Goal: Task Accomplishment & Management: Complete application form

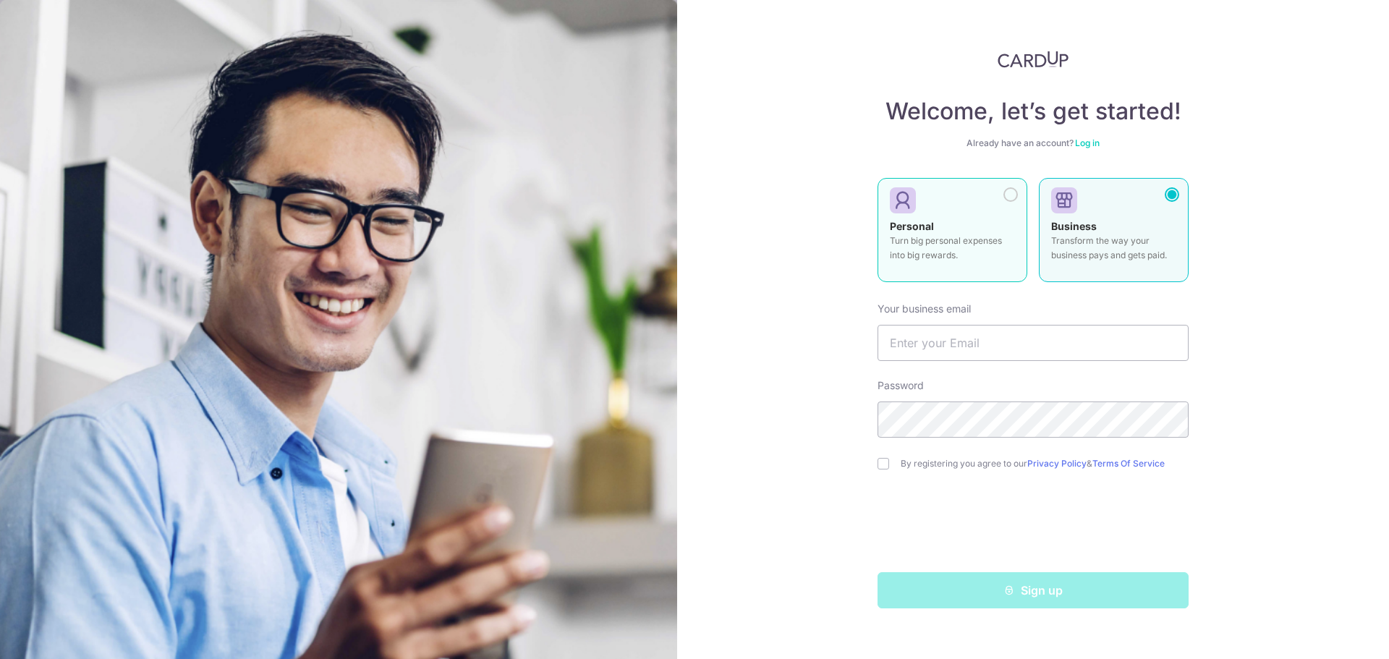
click at [944, 216] on label "Personal Turn big personal expenses into big rewards." at bounding box center [953, 230] width 150 height 104
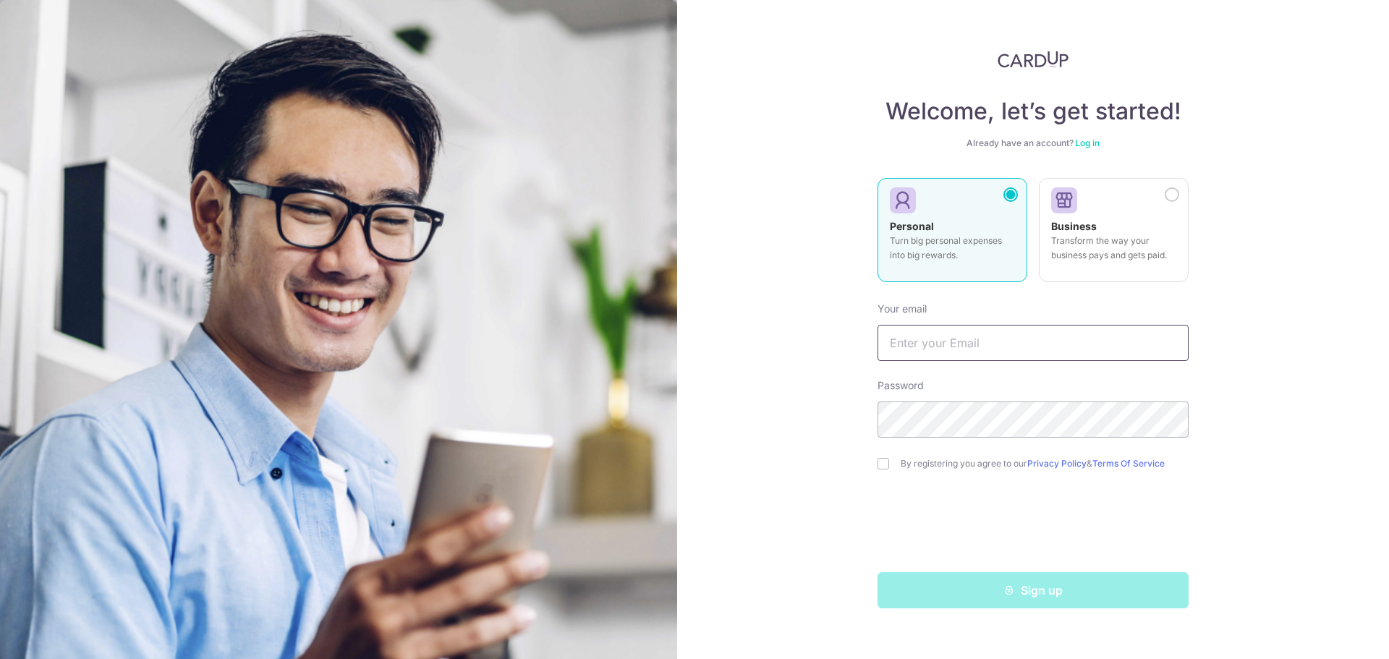
click at [942, 354] on input "text" at bounding box center [1033, 343] width 311 height 36
type input "[EMAIL_ADDRESS][DOMAIN_NAME]"
click at [887, 460] on input "checkbox" at bounding box center [884, 464] width 12 height 12
checkbox input "true"
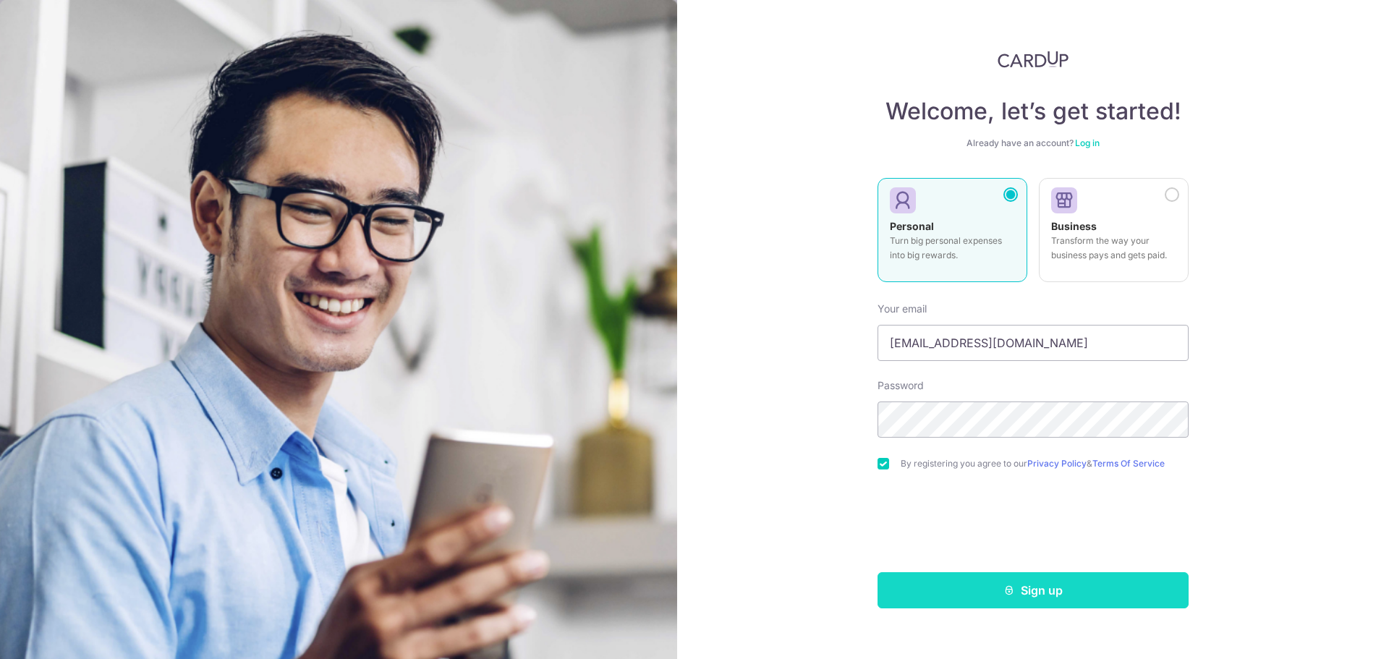
click at [911, 579] on button "Sign up" at bounding box center [1033, 590] width 311 height 36
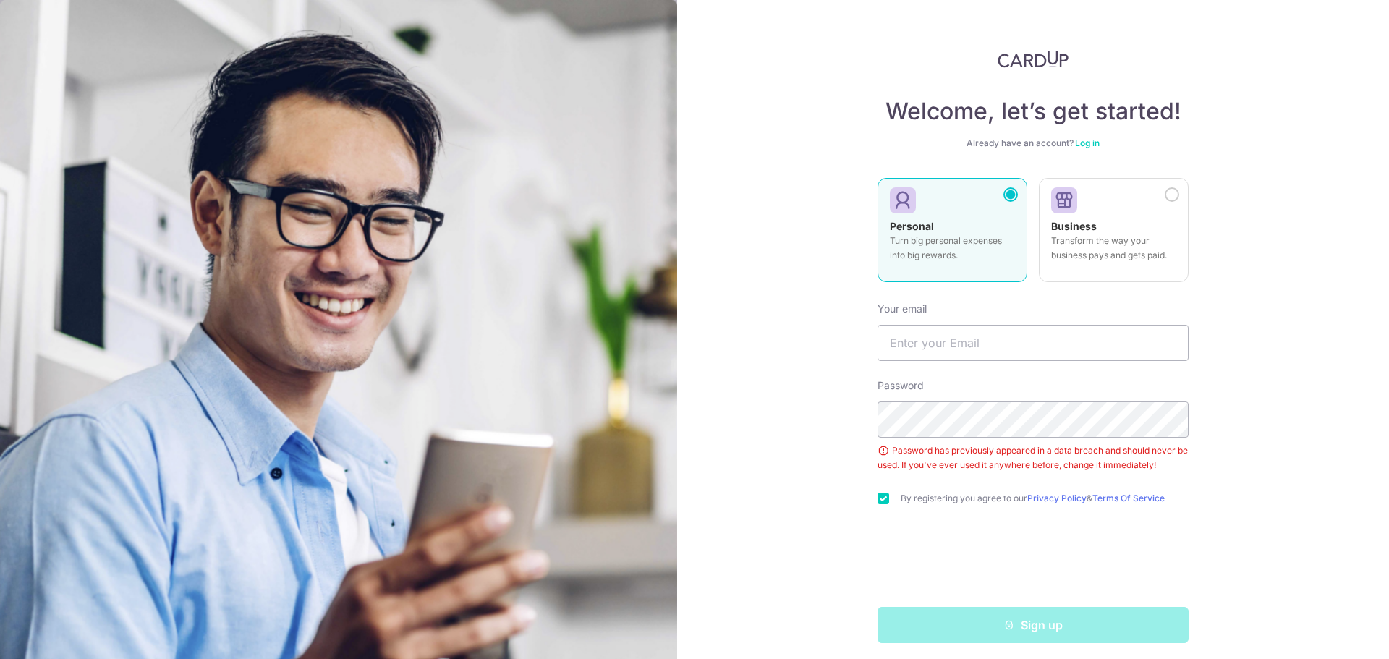
scroll to position [7, 0]
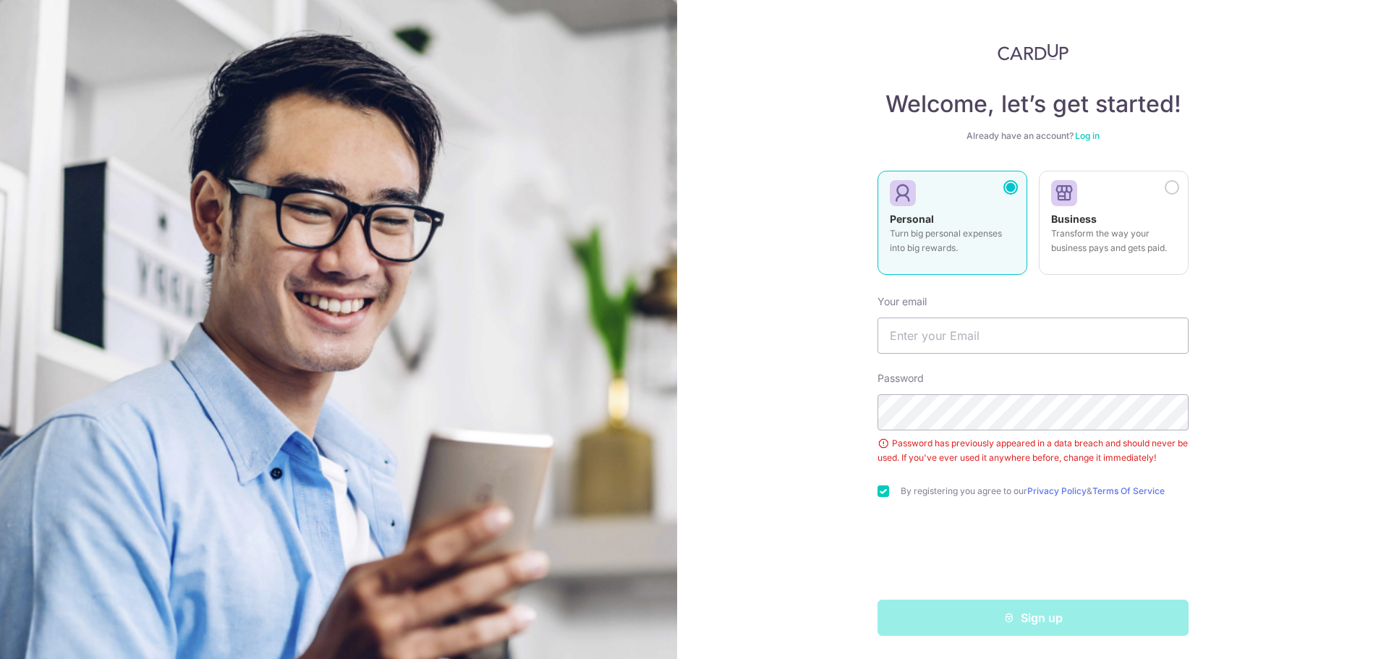
click at [760, 387] on div "Welcome, let’s get started! Already have an account? Log in Personal Turn big p…" at bounding box center [1033, 329] width 712 height 659
click at [922, 339] on input "text" at bounding box center [1033, 336] width 311 height 36
type input "[EMAIL_ADDRESS][DOMAIN_NAME]"
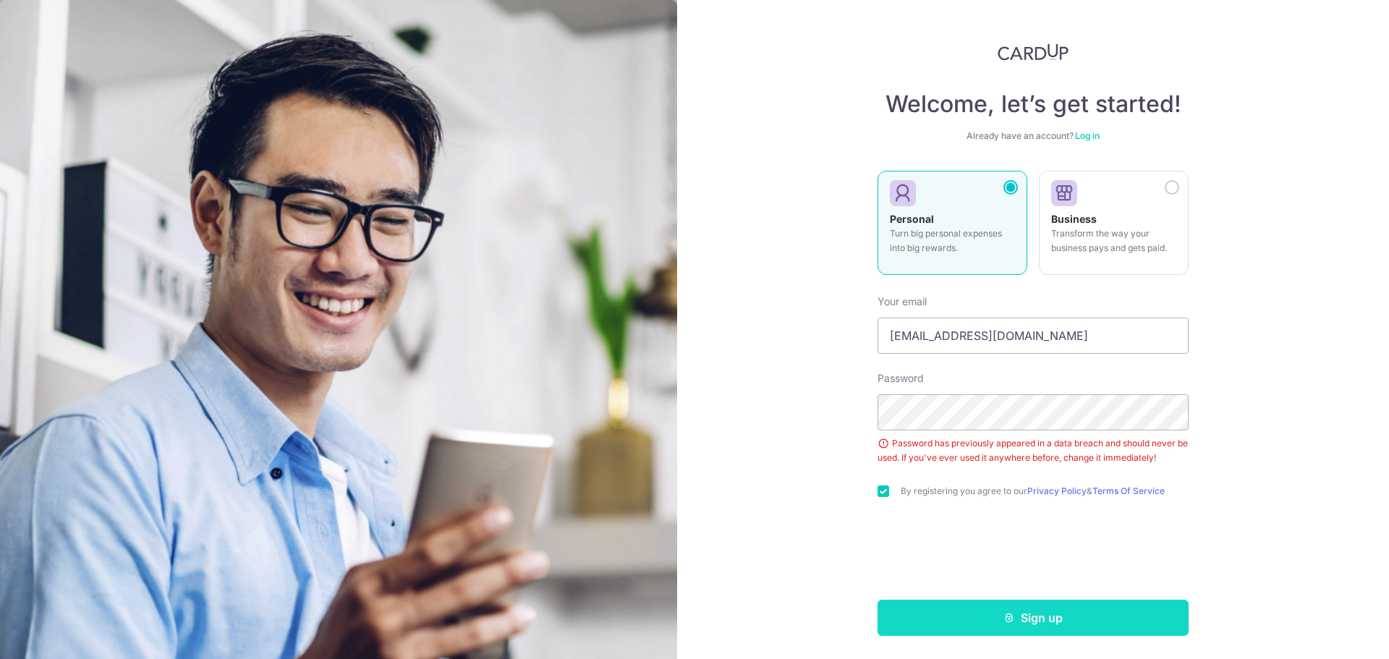
click at [901, 614] on button "Sign up" at bounding box center [1033, 618] width 311 height 36
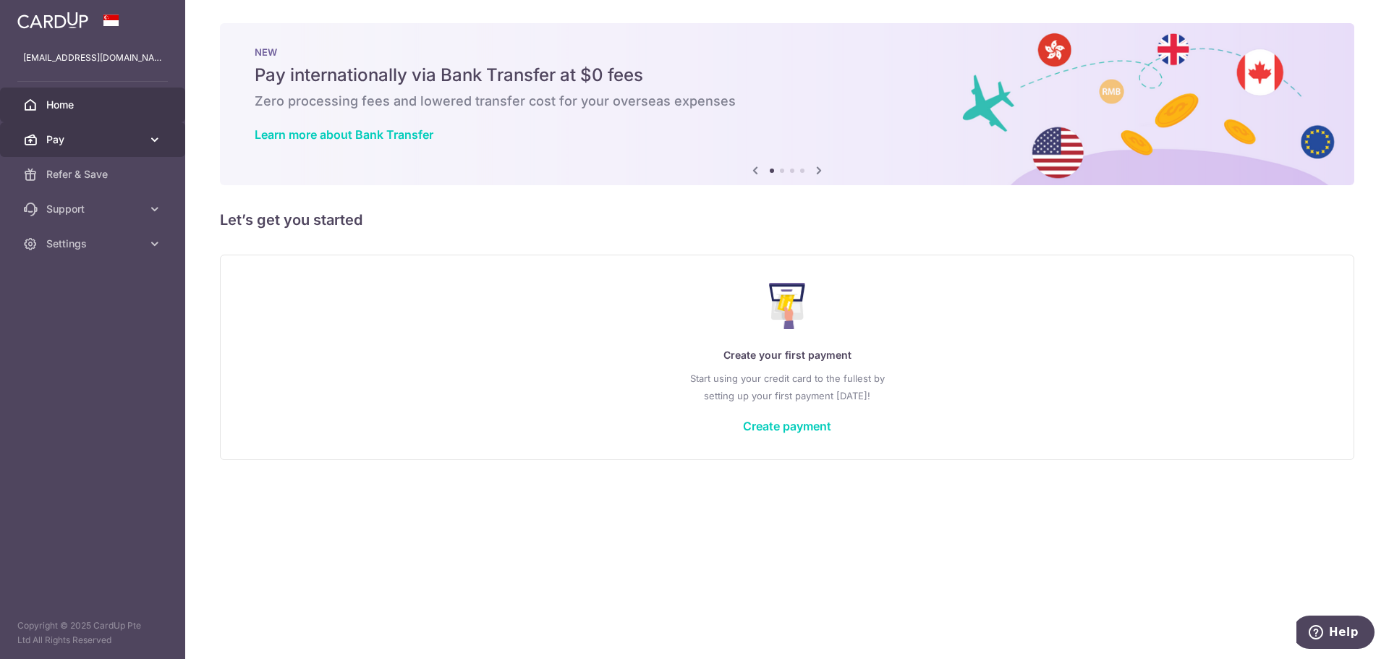
click at [156, 143] on icon at bounding box center [155, 139] width 14 height 14
click at [797, 430] on link "Create payment" at bounding box center [787, 426] width 88 height 14
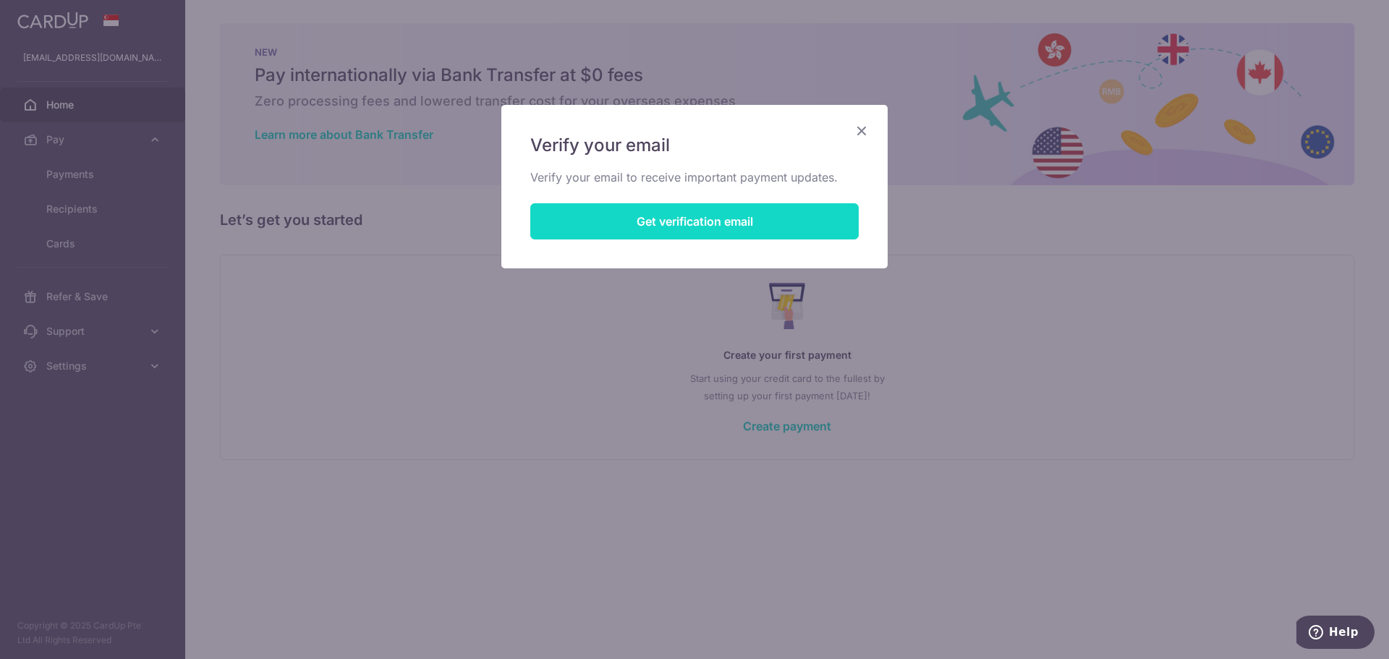
click at [682, 226] on button "Get verification email" at bounding box center [694, 221] width 328 height 36
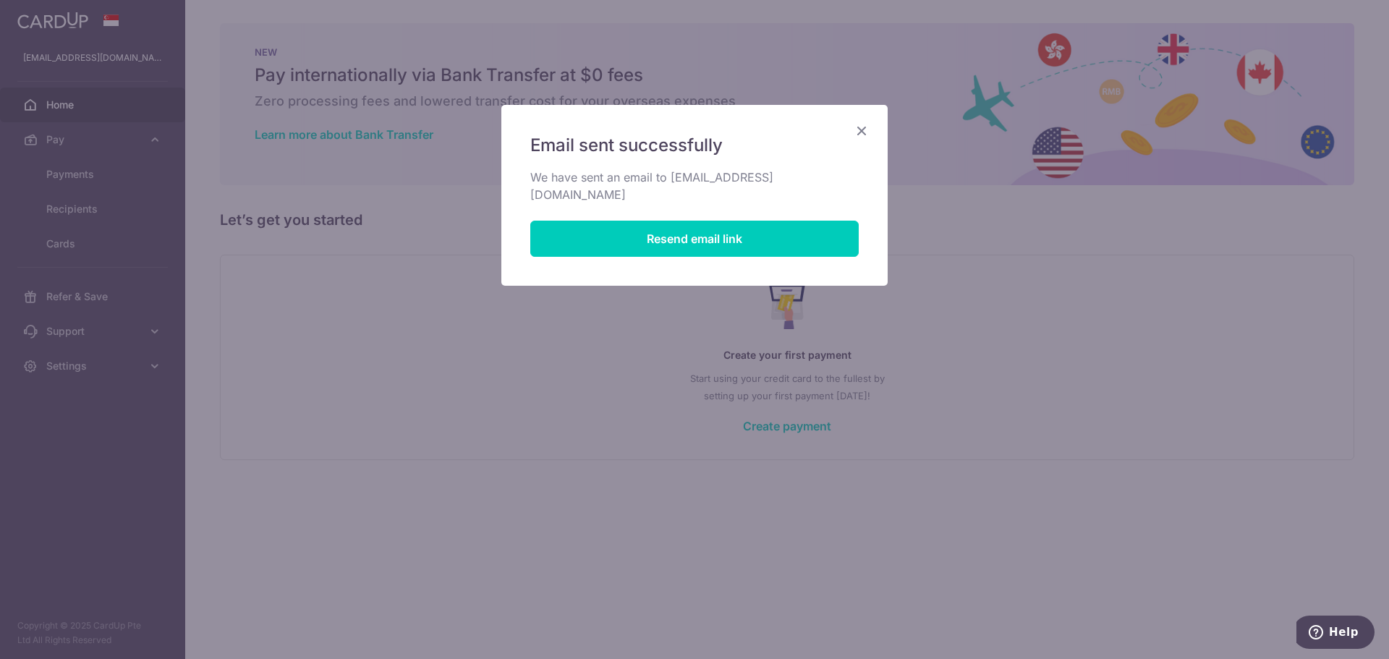
click at [863, 130] on icon "Close" at bounding box center [861, 131] width 17 height 18
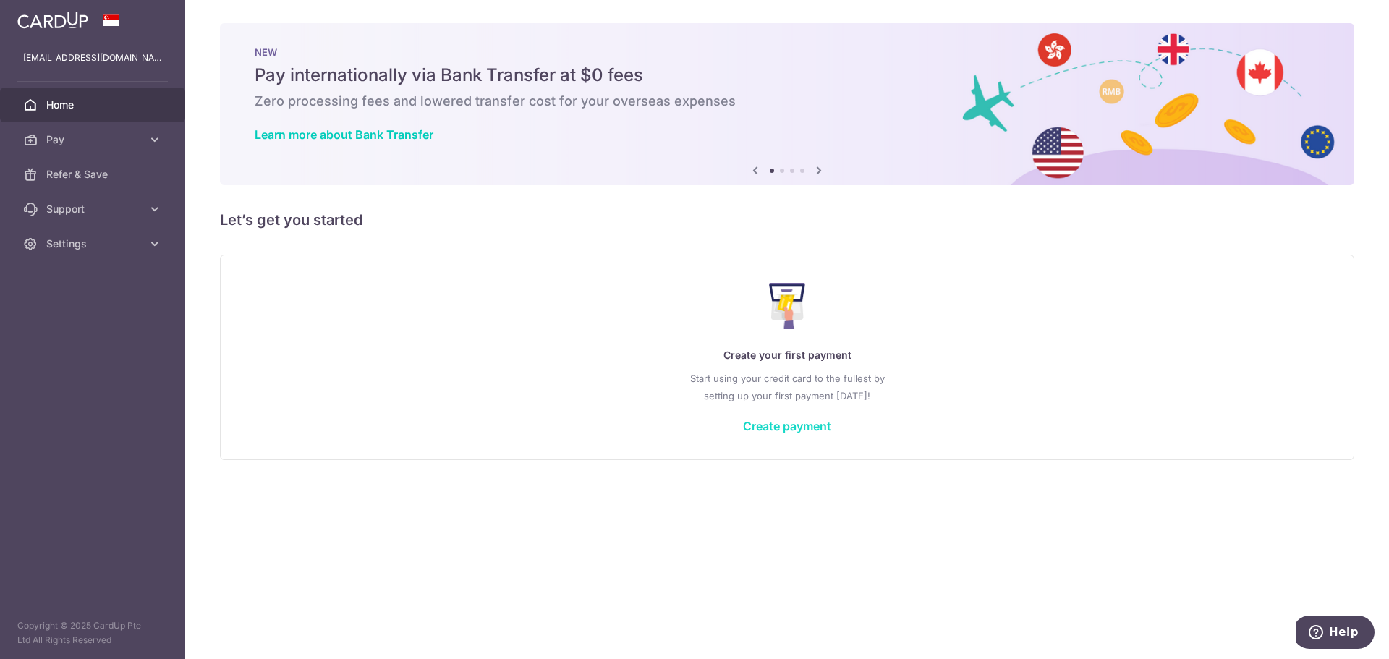
click at [811, 427] on link "Create payment" at bounding box center [787, 426] width 88 height 14
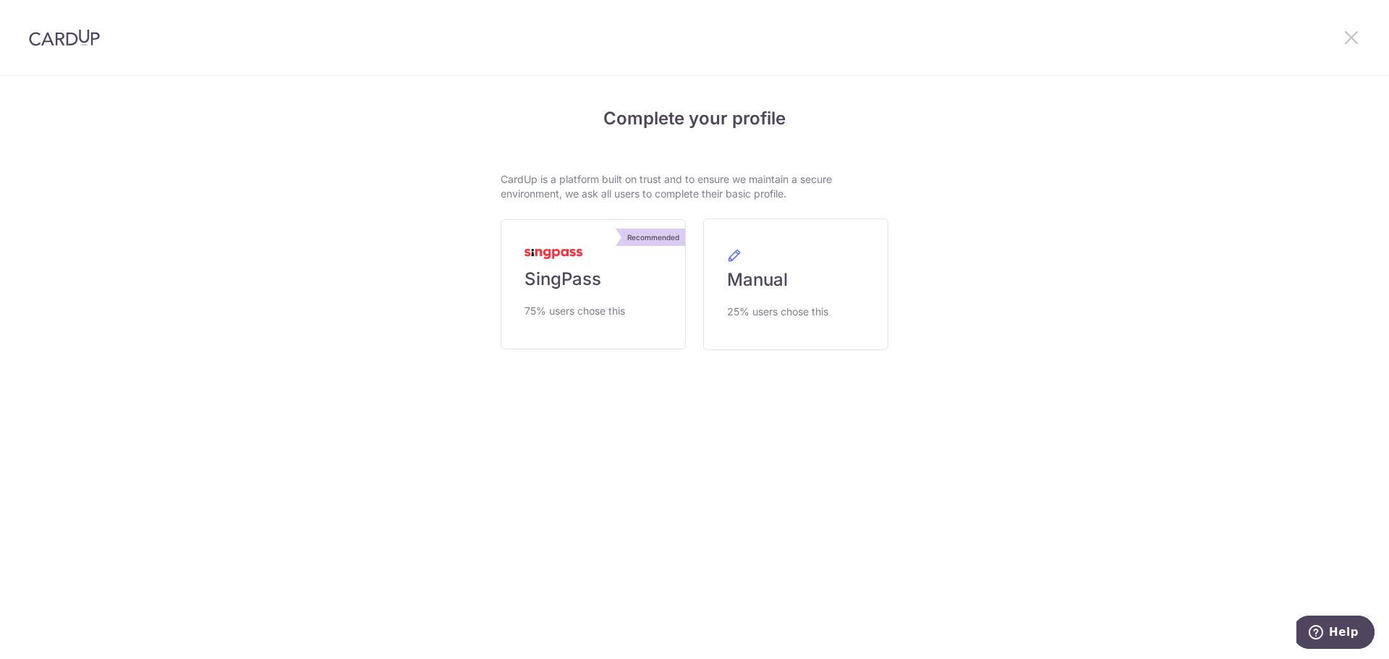
click at [1348, 41] on icon at bounding box center [1351, 37] width 17 height 18
